Goal: Information Seeking & Learning: Learn about a topic

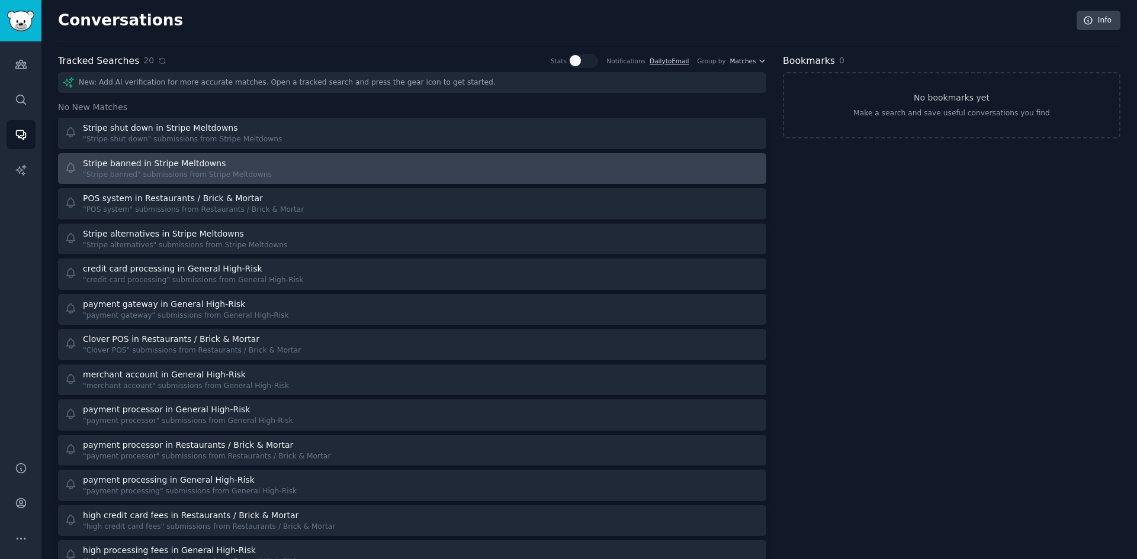
scroll to position [160, 0]
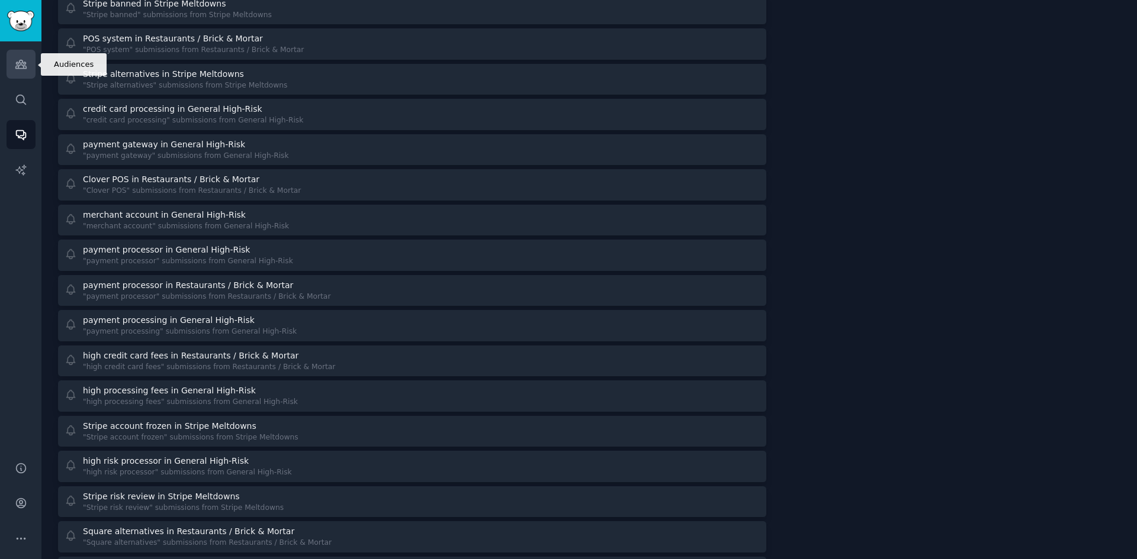
click at [19, 63] on icon "Sidebar" at bounding box center [21, 64] width 12 height 12
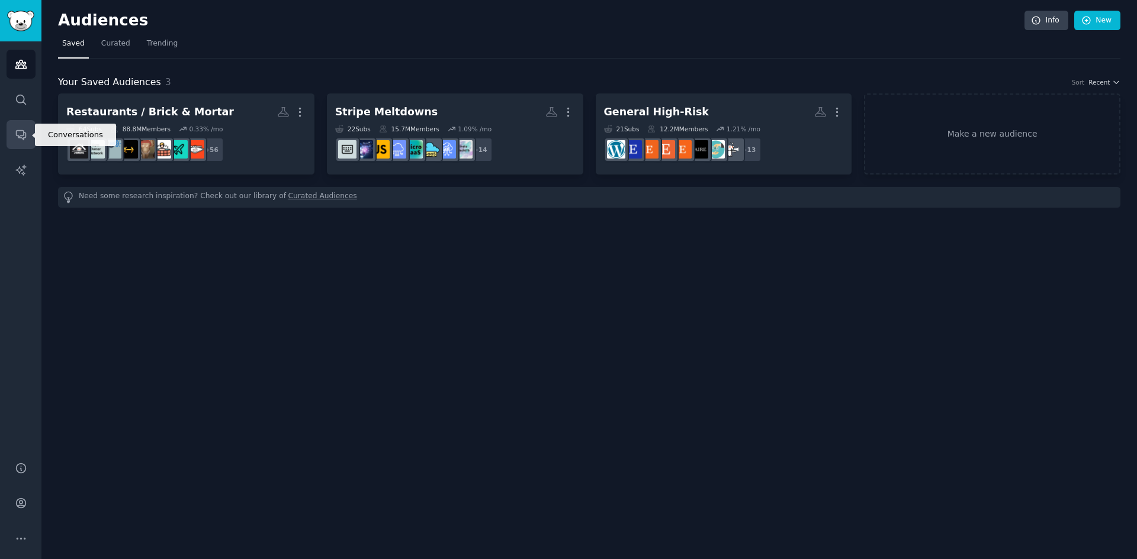
click at [23, 133] on icon "Sidebar" at bounding box center [20, 135] width 9 height 9
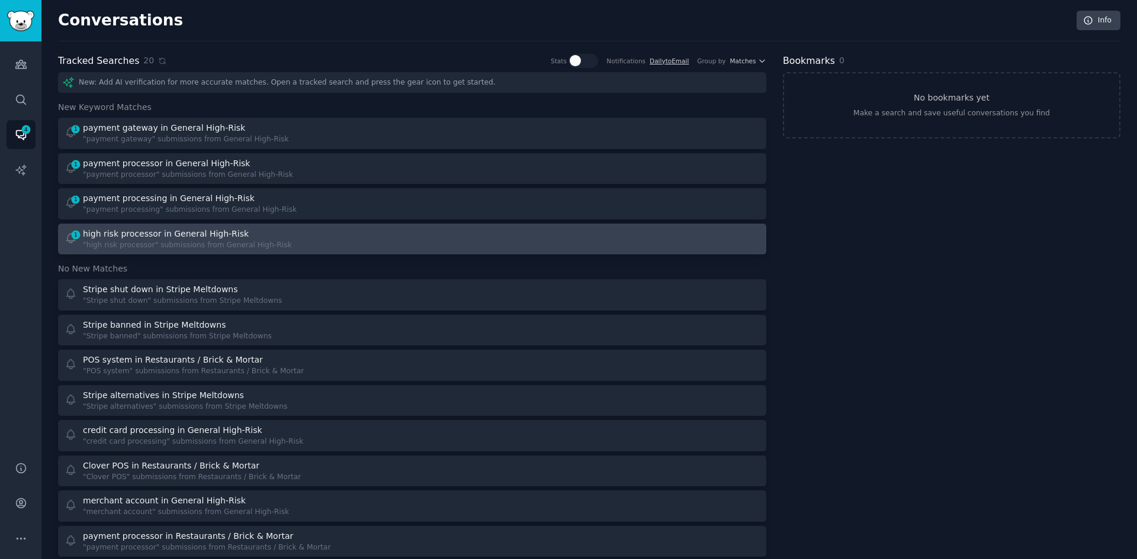
click at [171, 245] on div ""high risk processor" submissions from General High-Risk" at bounding box center [187, 245] width 209 height 11
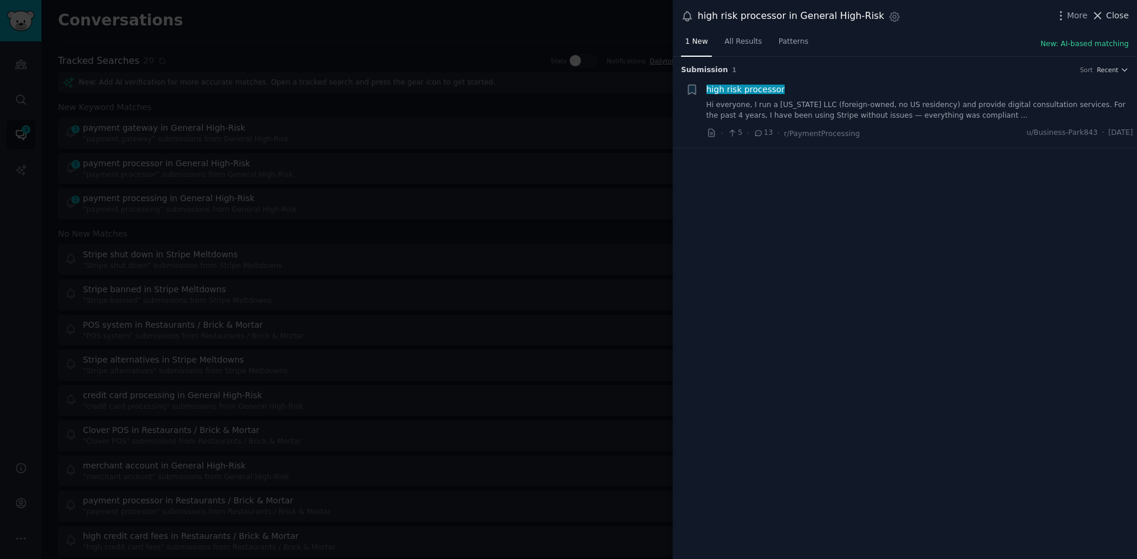
click at [1115, 14] on span "Close" at bounding box center [1117, 15] width 22 height 12
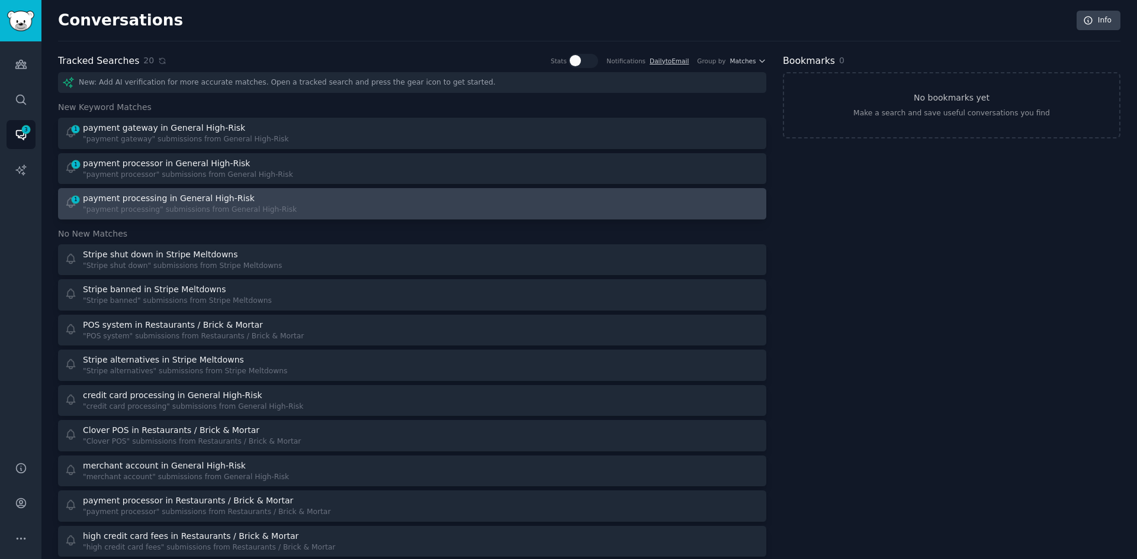
click at [469, 201] on div at bounding box center [590, 203] width 340 height 23
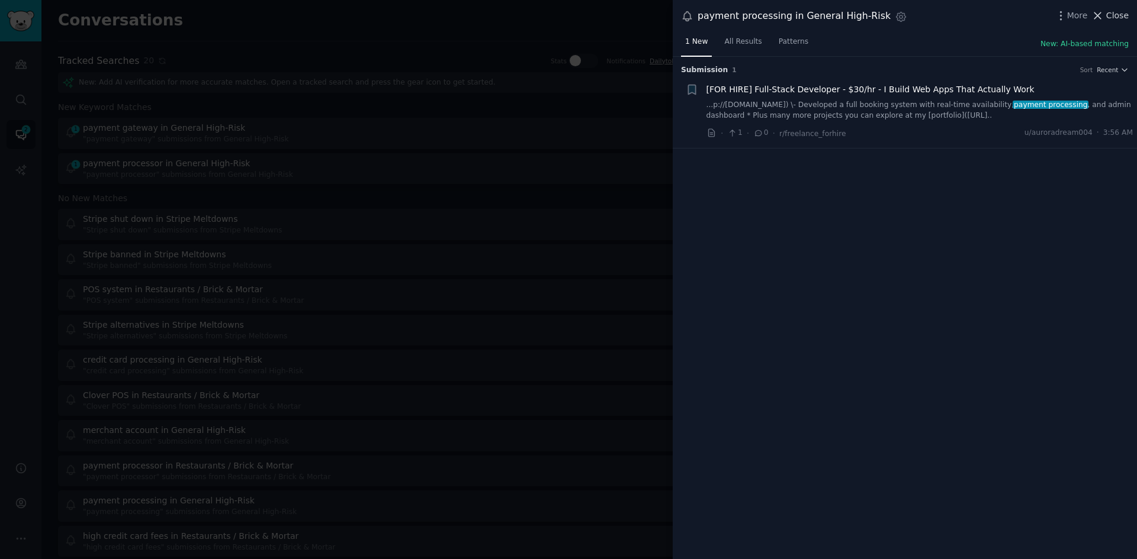
click at [1112, 15] on span "Close" at bounding box center [1117, 15] width 22 height 12
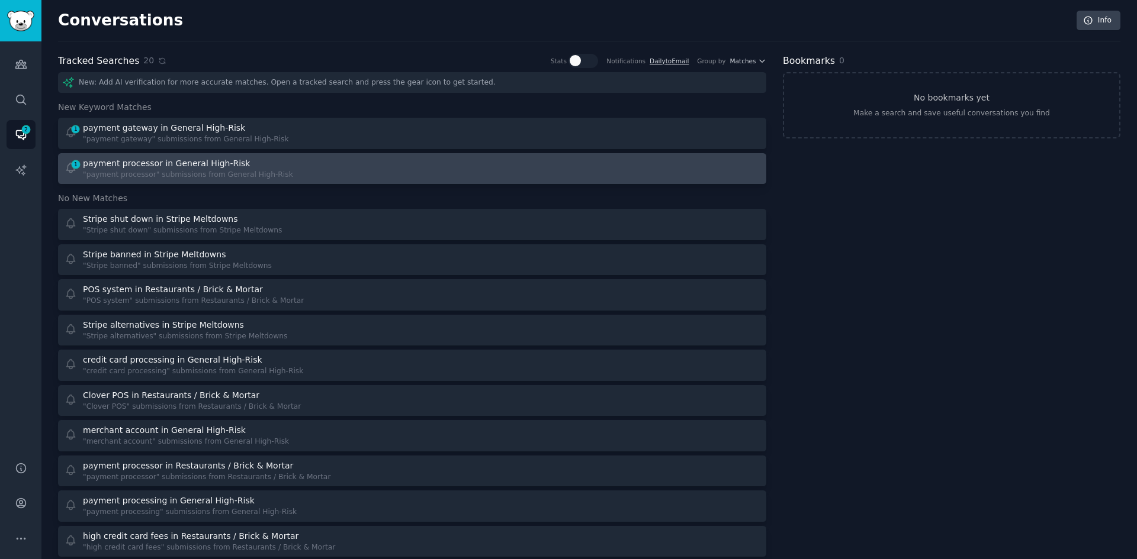
click at [420, 176] on div at bounding box center [590, 168] width 340 height 23
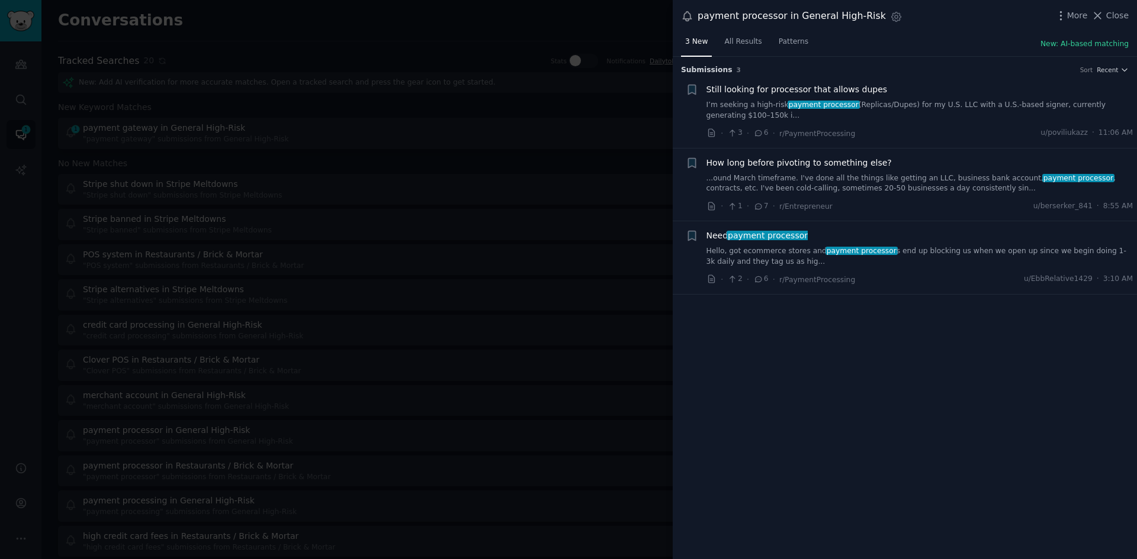
click at [892, 188] on link "...ound March timeframe. I've done all the things like getting an LLC, business…" at bounding box center [919, 183] width 427 height 21
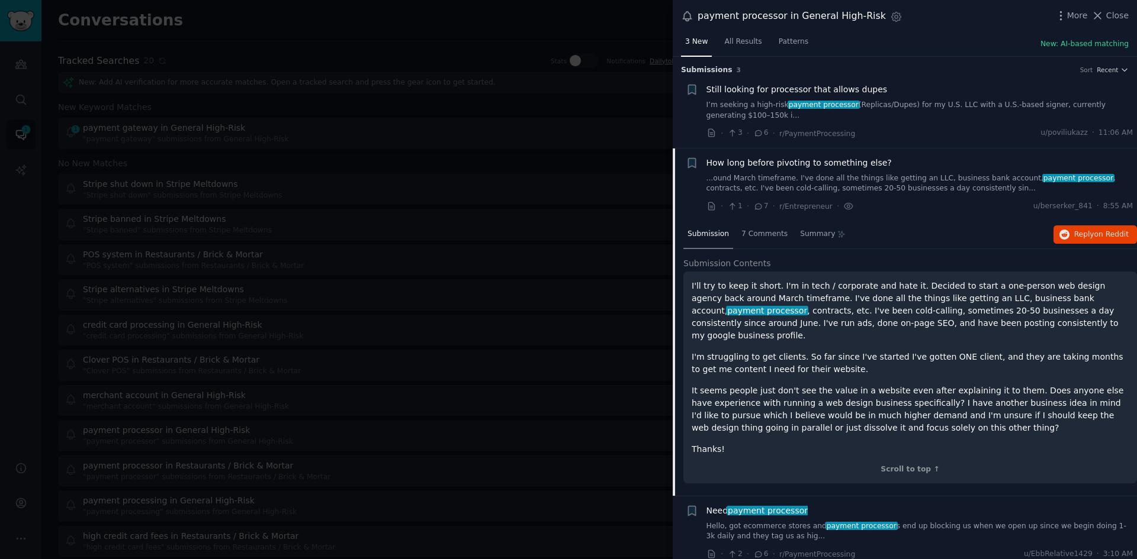
click at [888, 173] on link "...ound March timeframe. I've done all the things like getting an LLC, business…" at bounding box center [919, 183] width 427 height 21
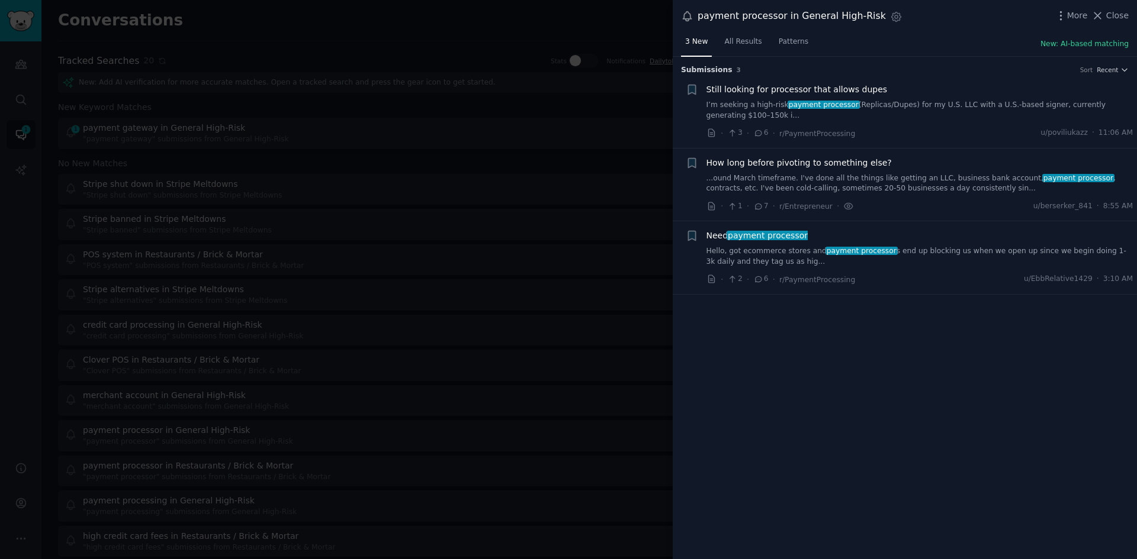
click at [922, 246] on link "Hello, got ecommerce stores and payment processor s end up blocking us when we …" at bounding box center [919, 256] width 427 height 21
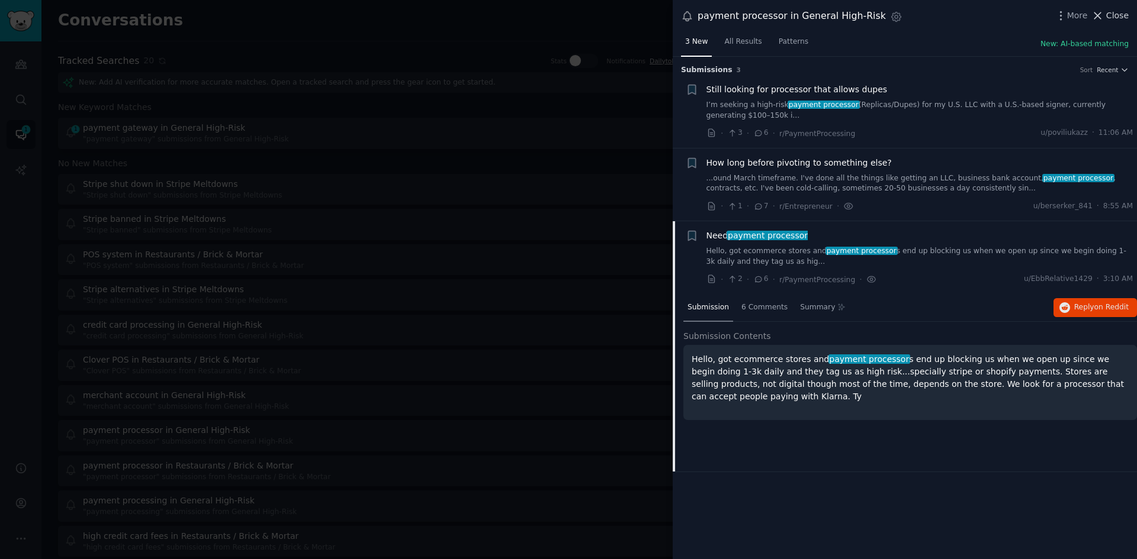
click at [1111, 17] on span "Close" at bounding box center [1117, 15] width 22 height 12
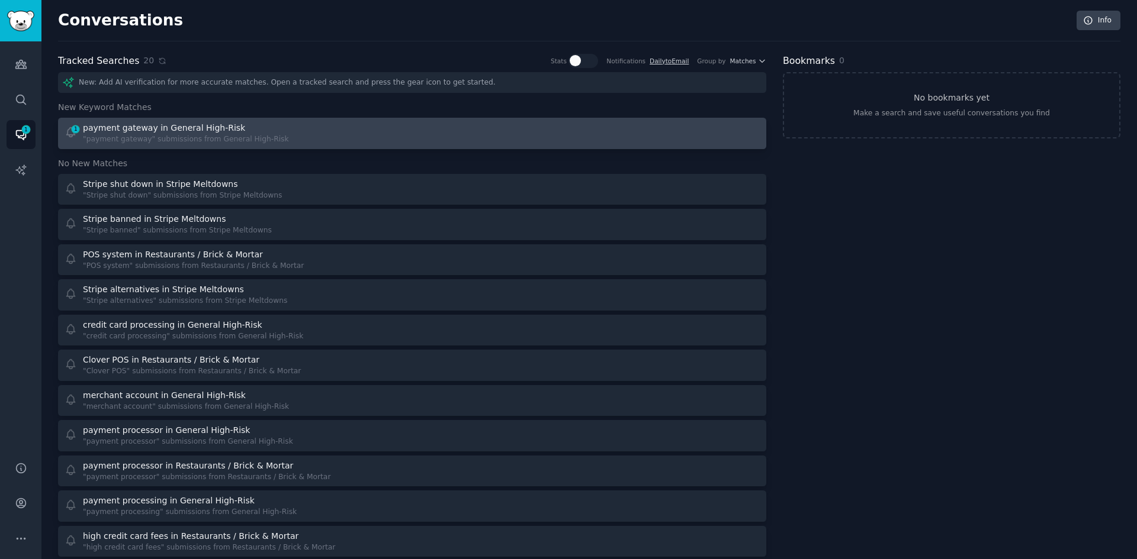
click at [482, 140] on div at bounding box center [590, 133] width 340 height 23
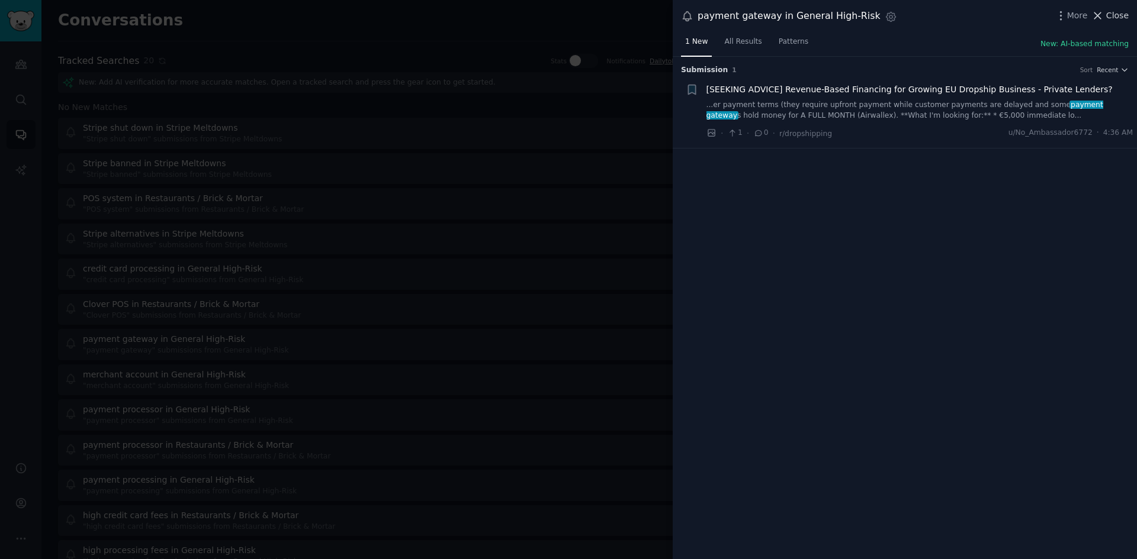
click at [1114, 17] on span "Close" at bounding box center [1117, 15] width 22 height 12
